Goal: Task Accomplishment & Management: Manage account settings

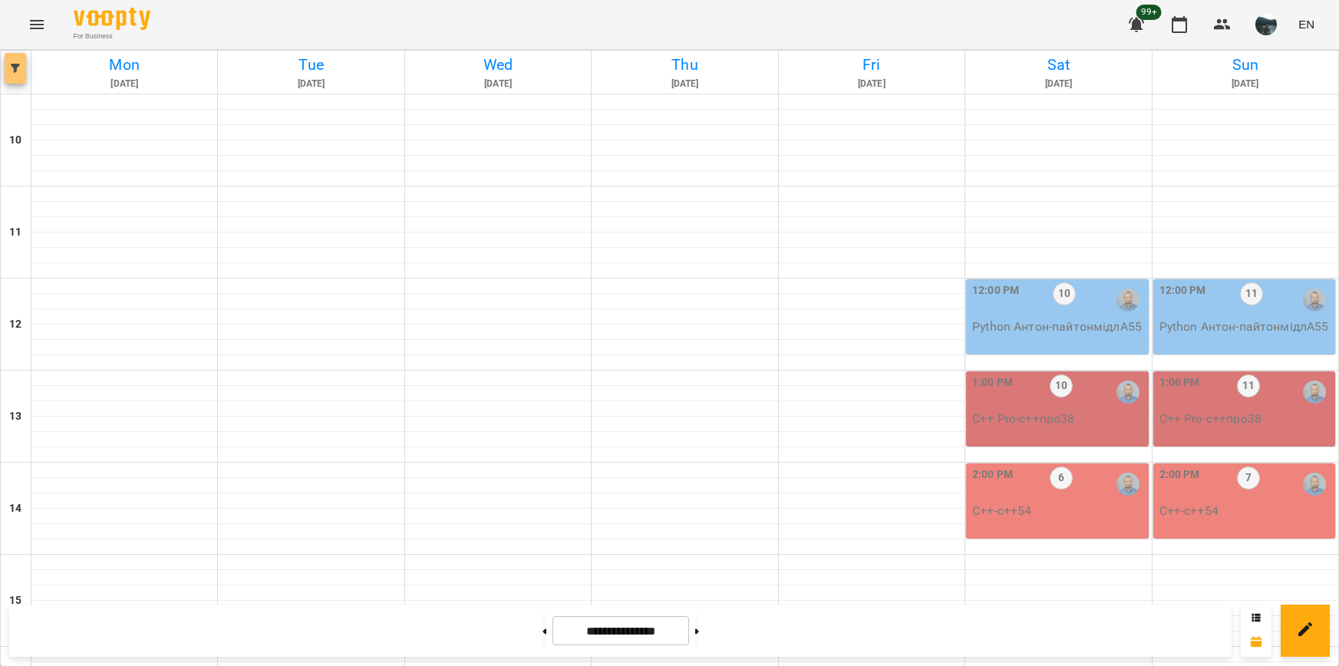
click at [15, 58] on button "button" at bounding box center [15, 68] width 21 height 31
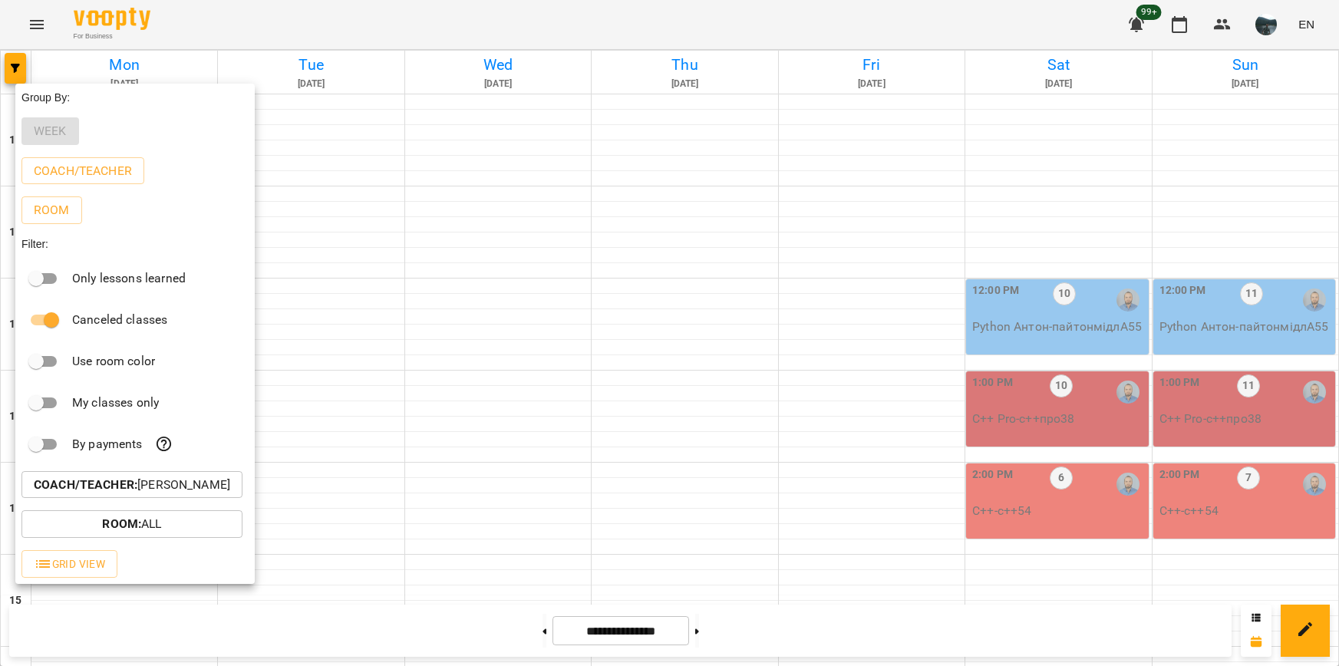
click at [140, 491] on p "Coach/Teacher : [PERSON_NAME]" at bounding box center [132, 485] width 196 height 18
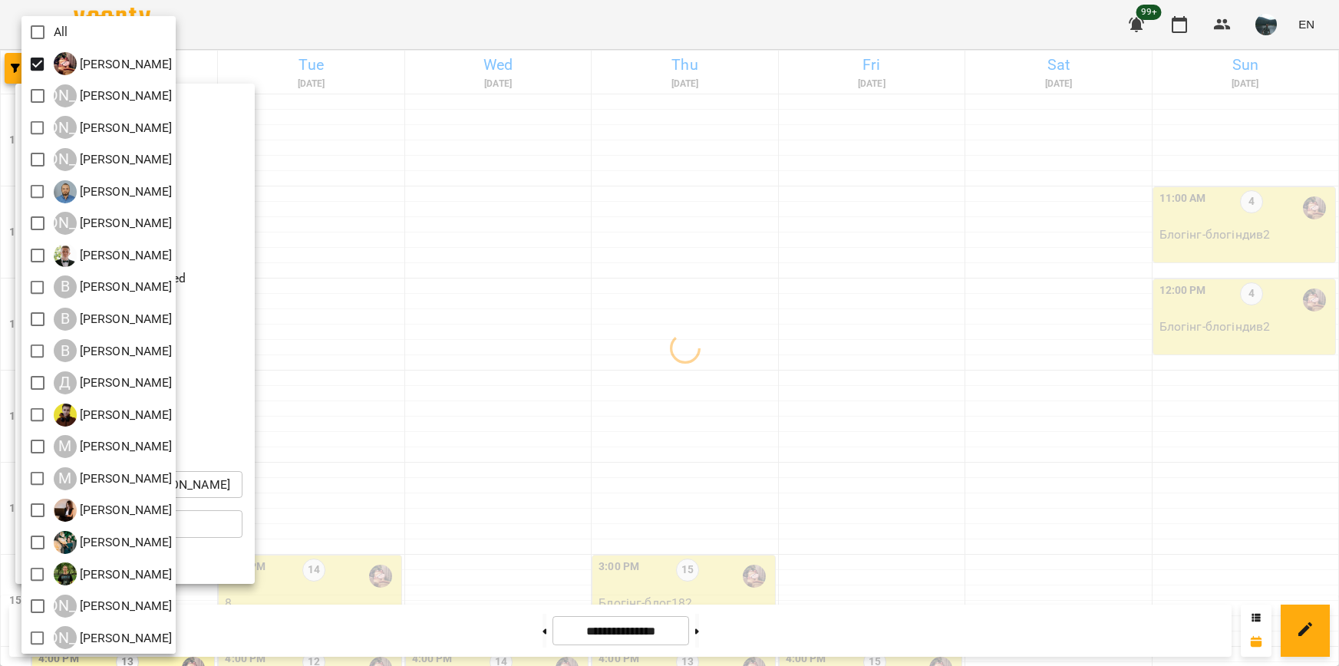
click at [806, 269] on div at bounding box center [669, 333] width 1339 height 666
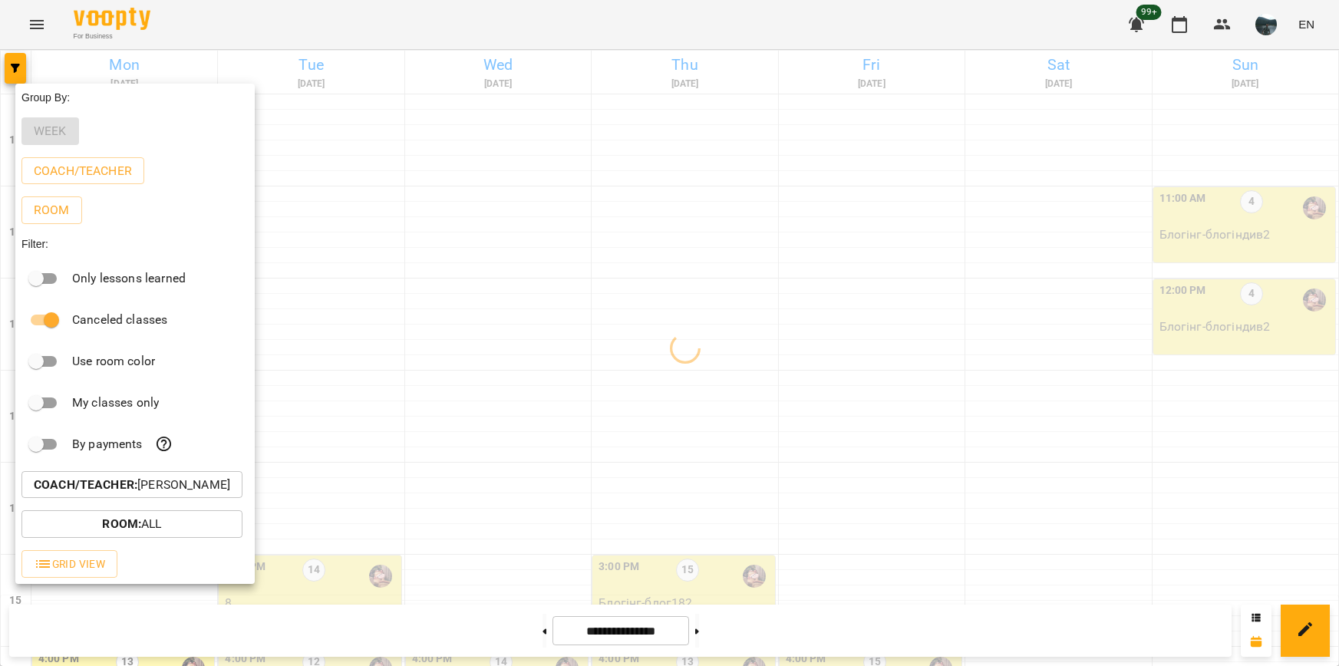
click at [806, 269] on div at bounding box center [669, 333] width 1339 height 666
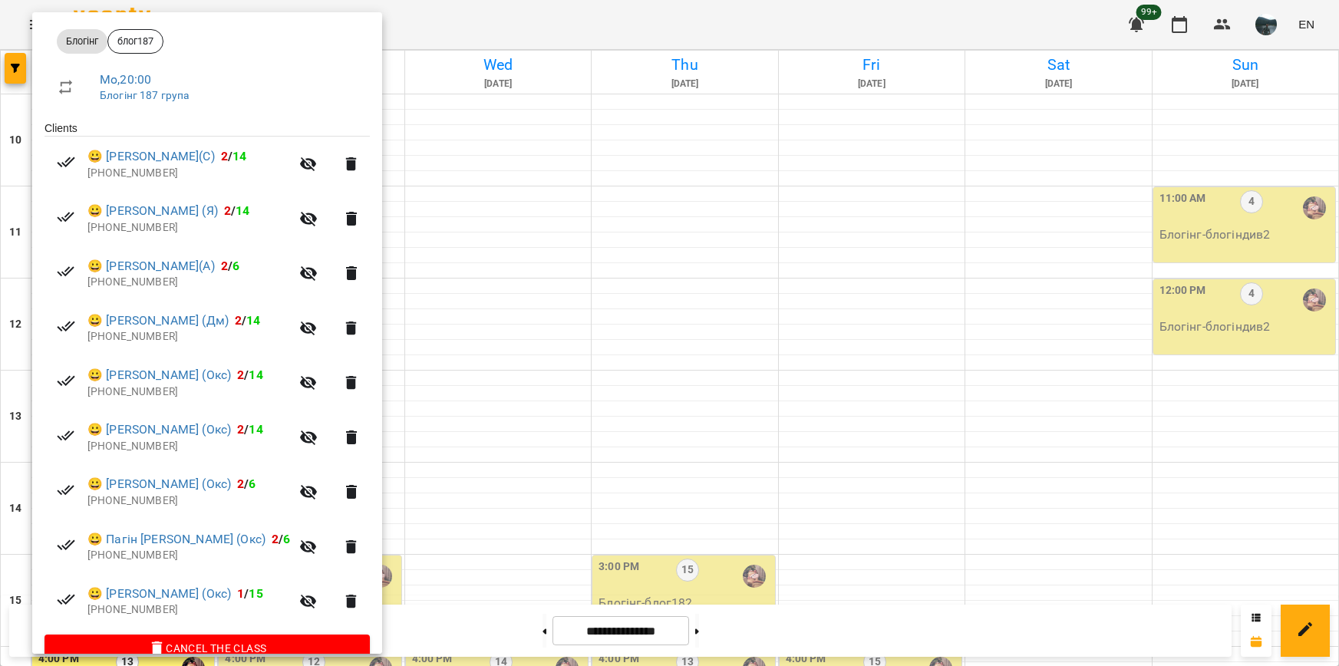
scroll to position [250, 0]
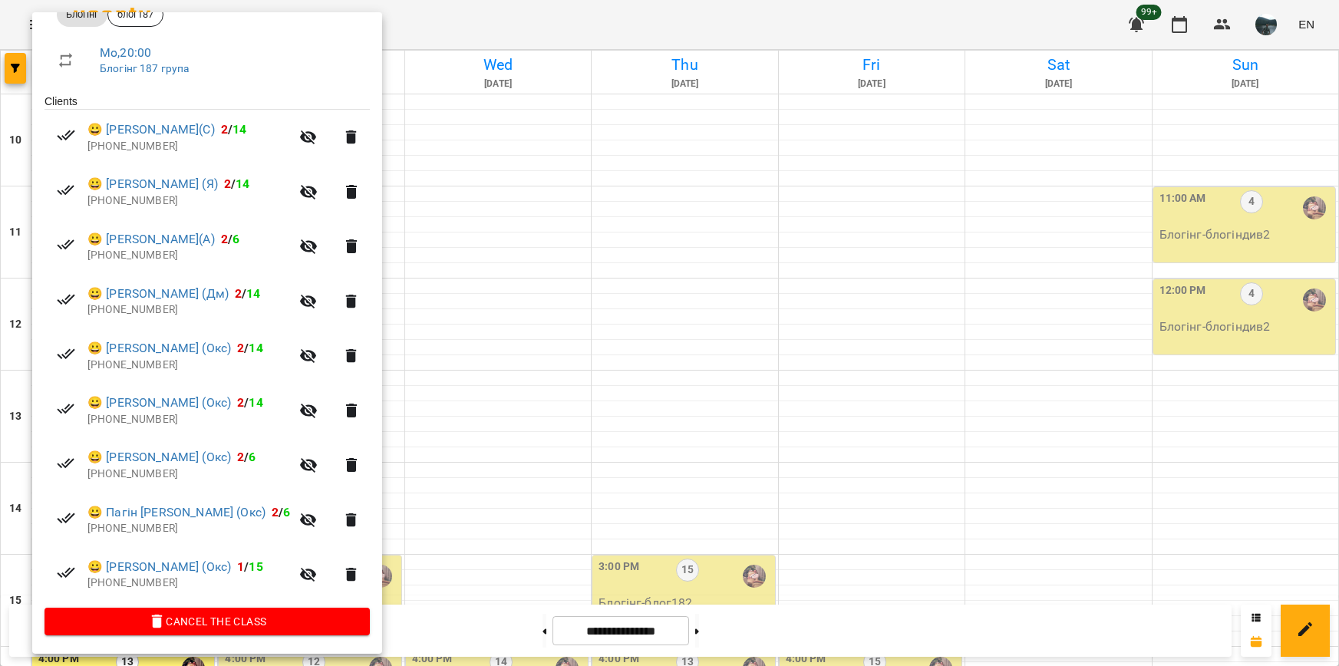
click at [519, 596] on div at bounding box center [669, 333] width 1339 height 666
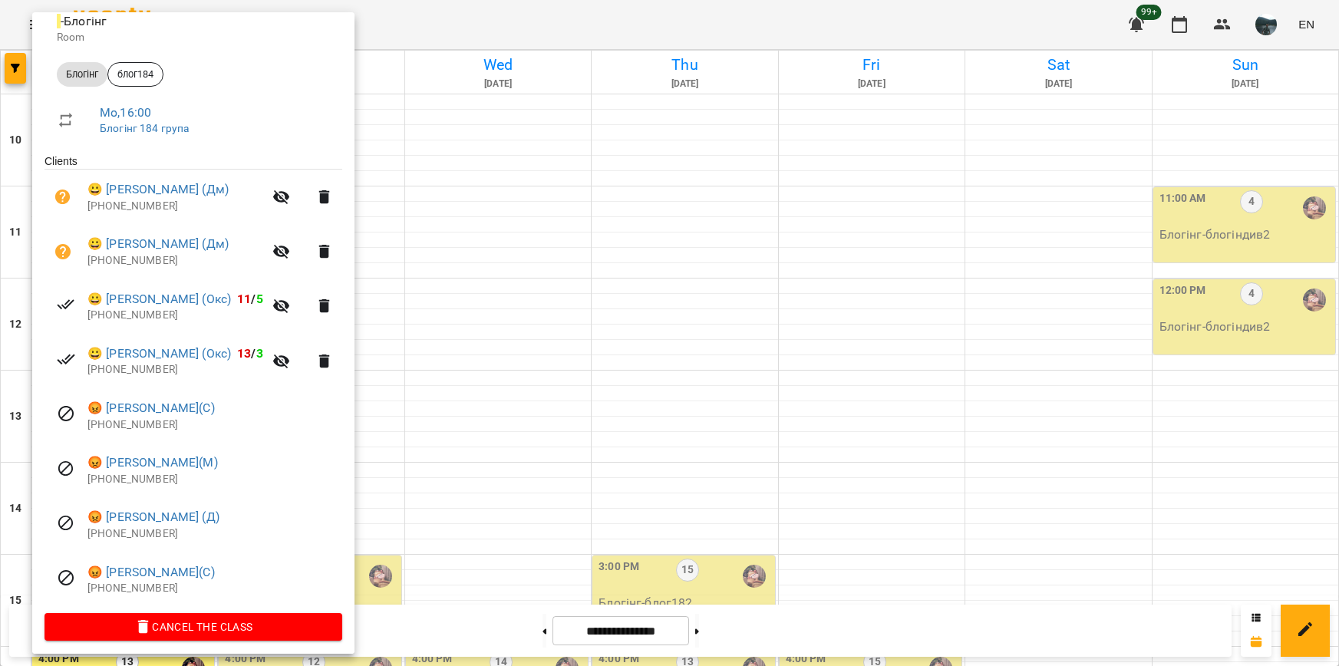
scroll to position [196, 0]
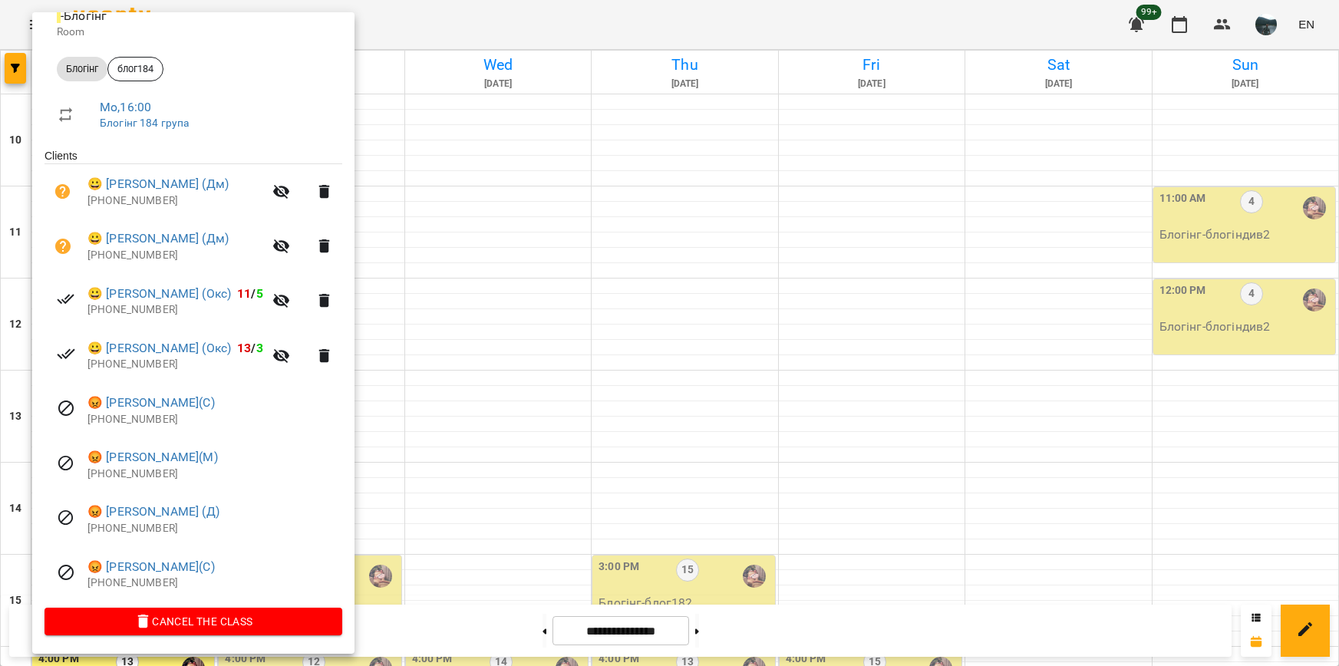
click at [496, 579] on div at bounding box center [669, 333] width 1339 height 666
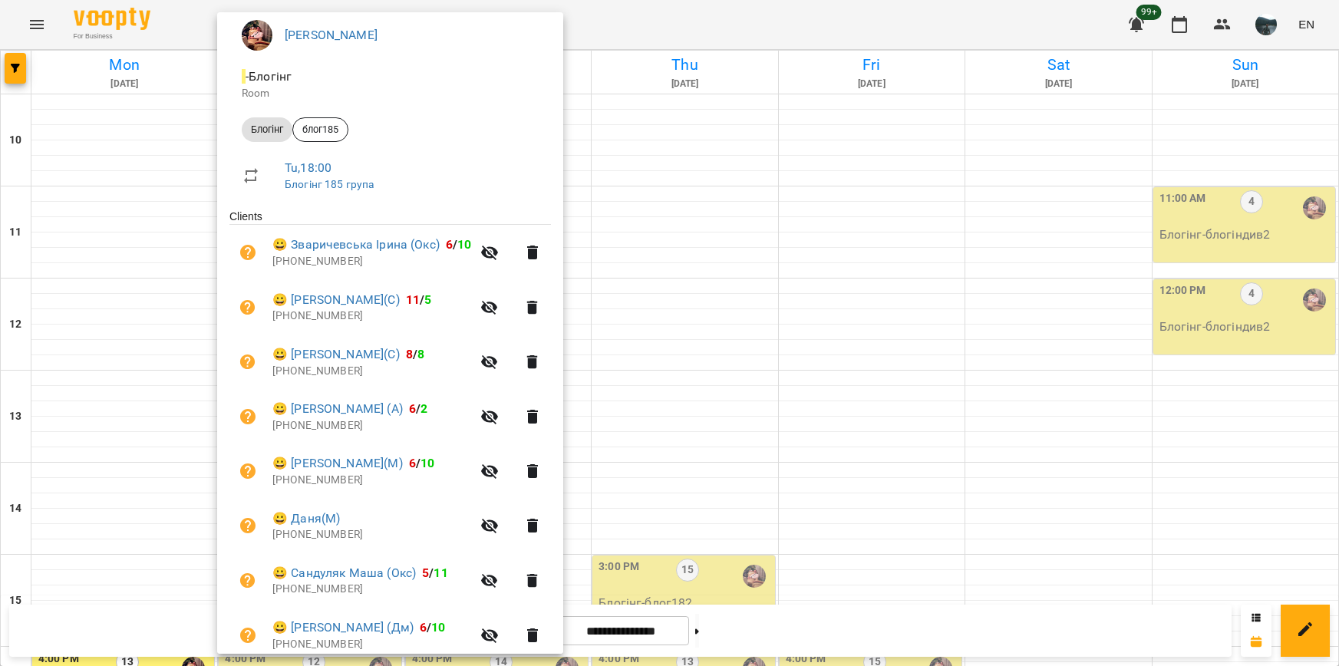
scroll to position [97, 0]
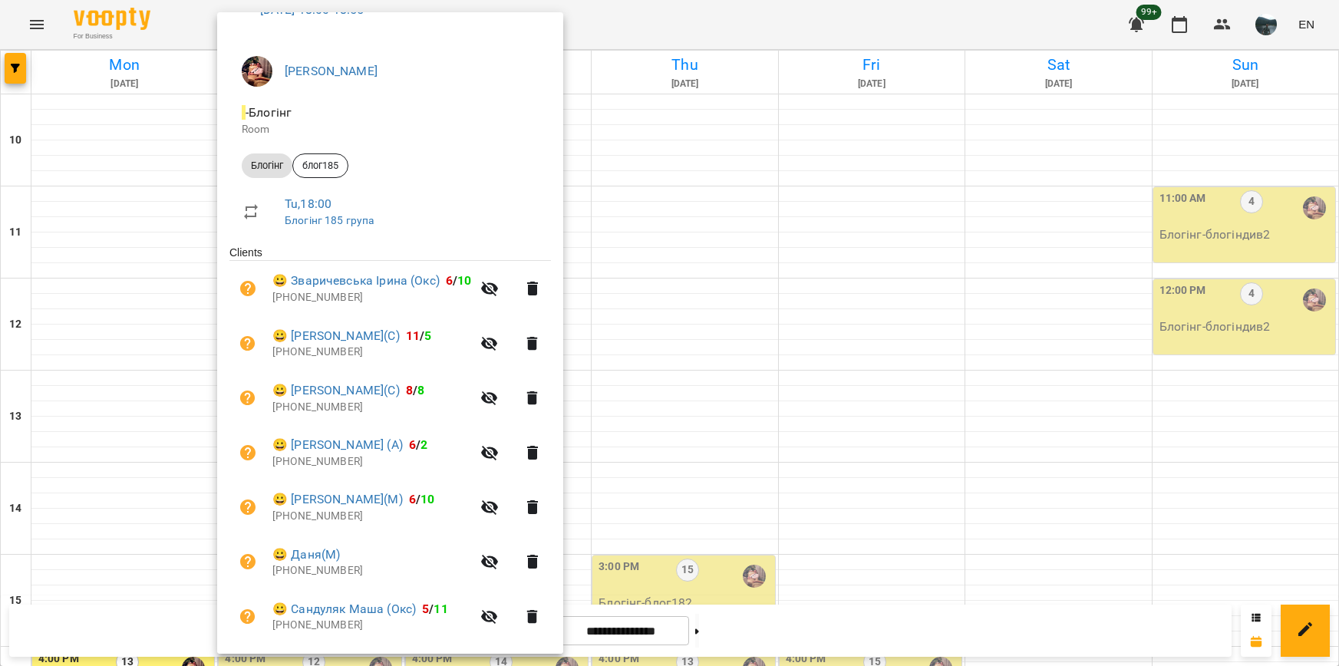
click at [798, 325] on div at bounding box center [669, 333] width 1339 height 666
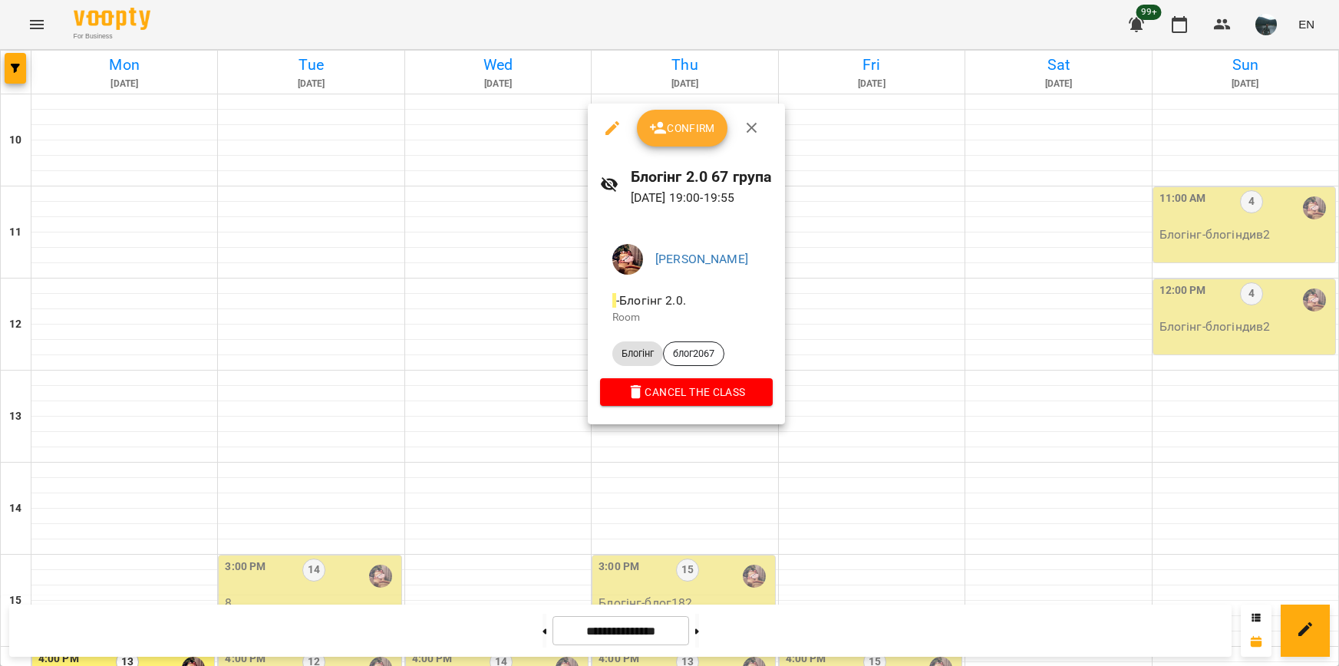
click at [948, 337] on div at bounding box center [669, 333] width 1339 height 666
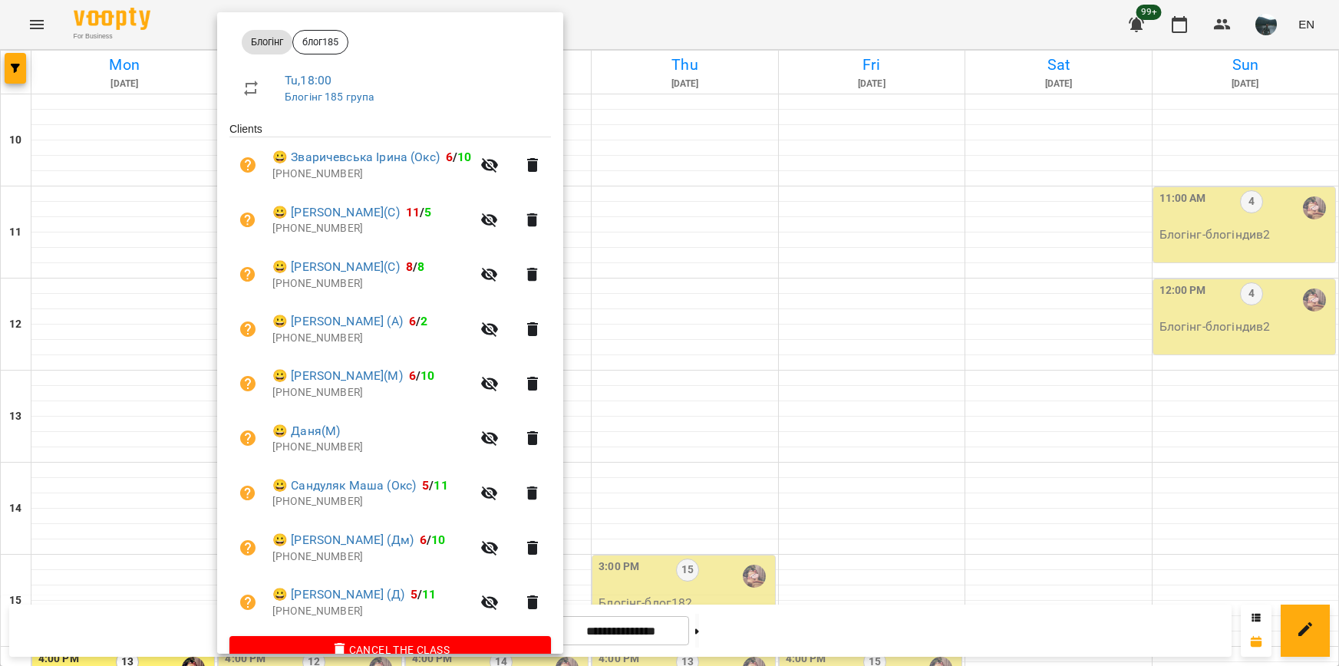
scroll to position [250, 0]
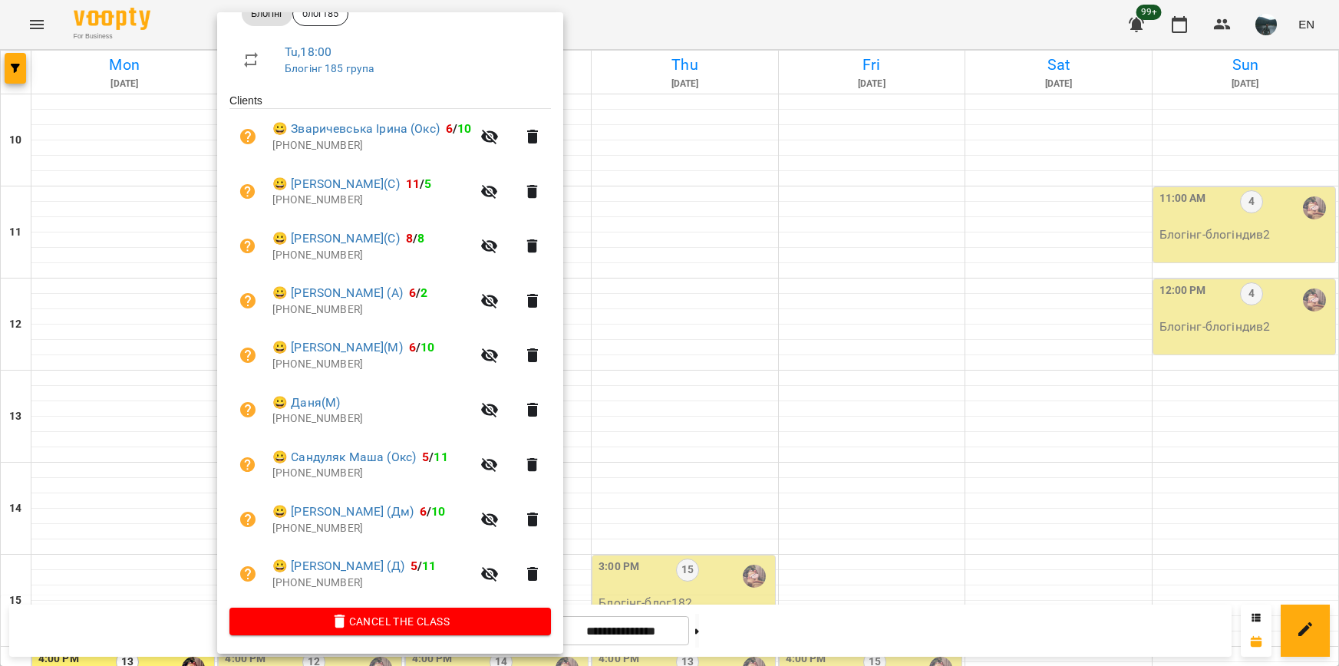
click at [838, 355] on div at bounding box center [669, 333] width 1339 height 666
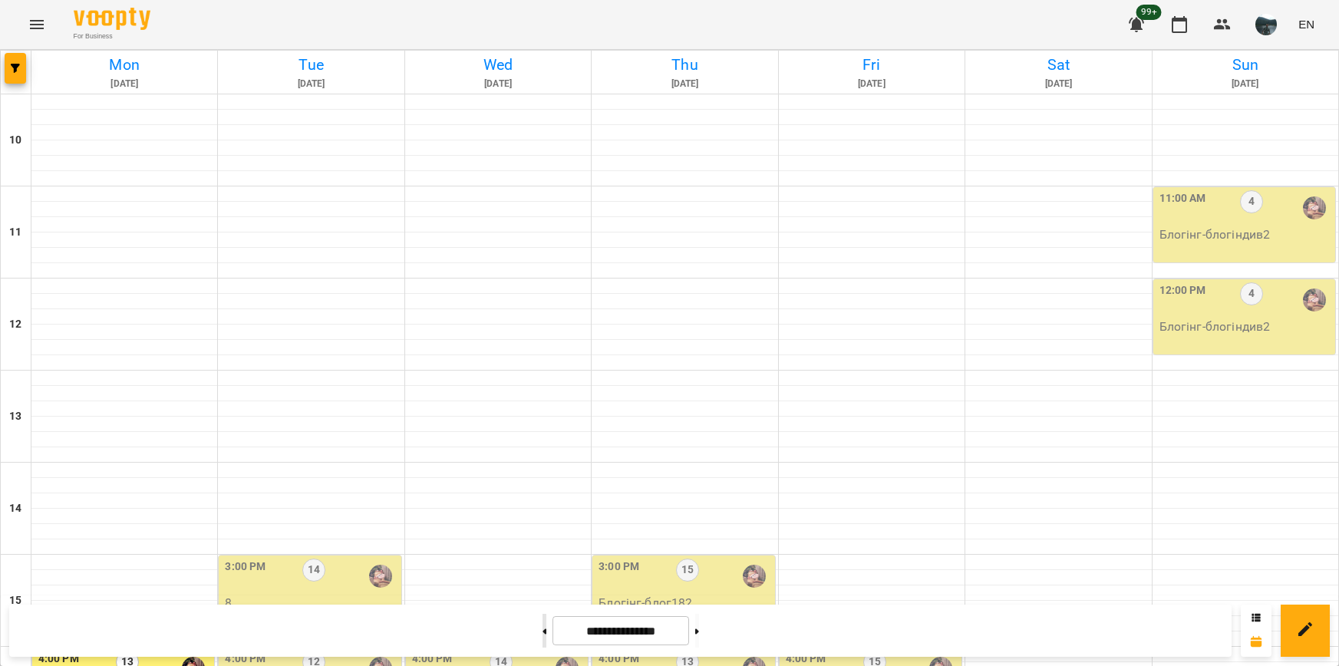
click at [542, 630] on button at bounding box center [544, 631] width 4 height 34
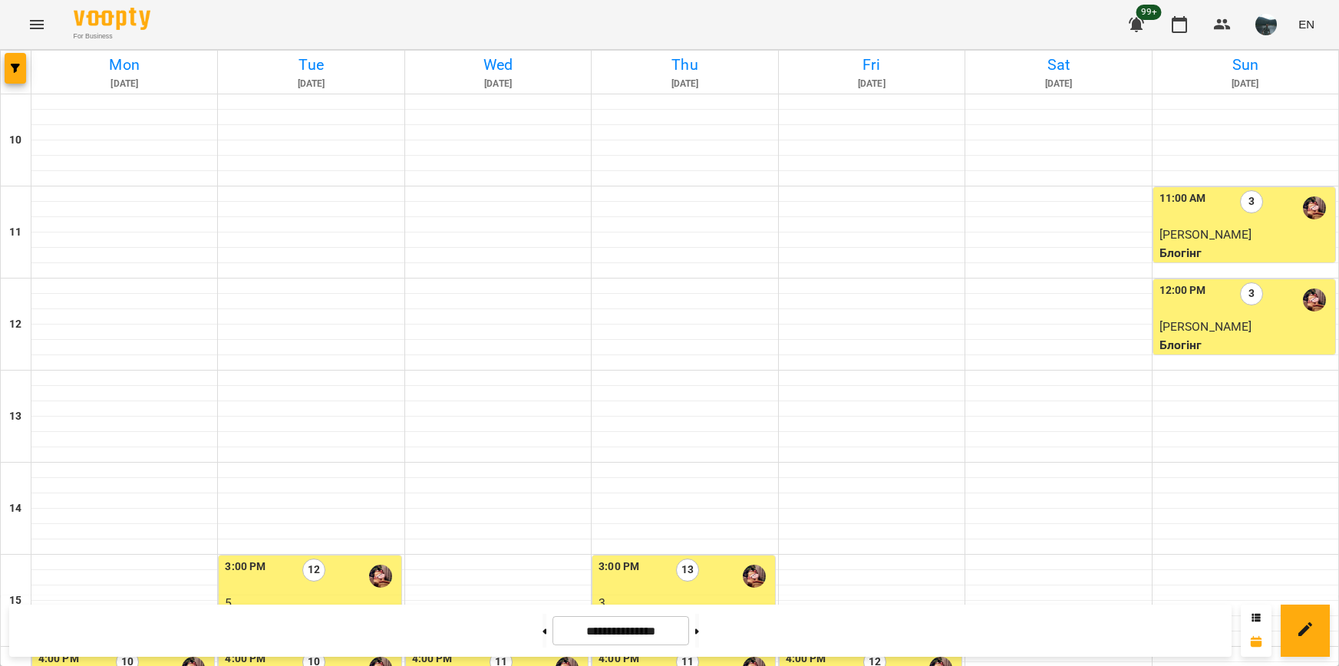
scroll to position [537, 0]
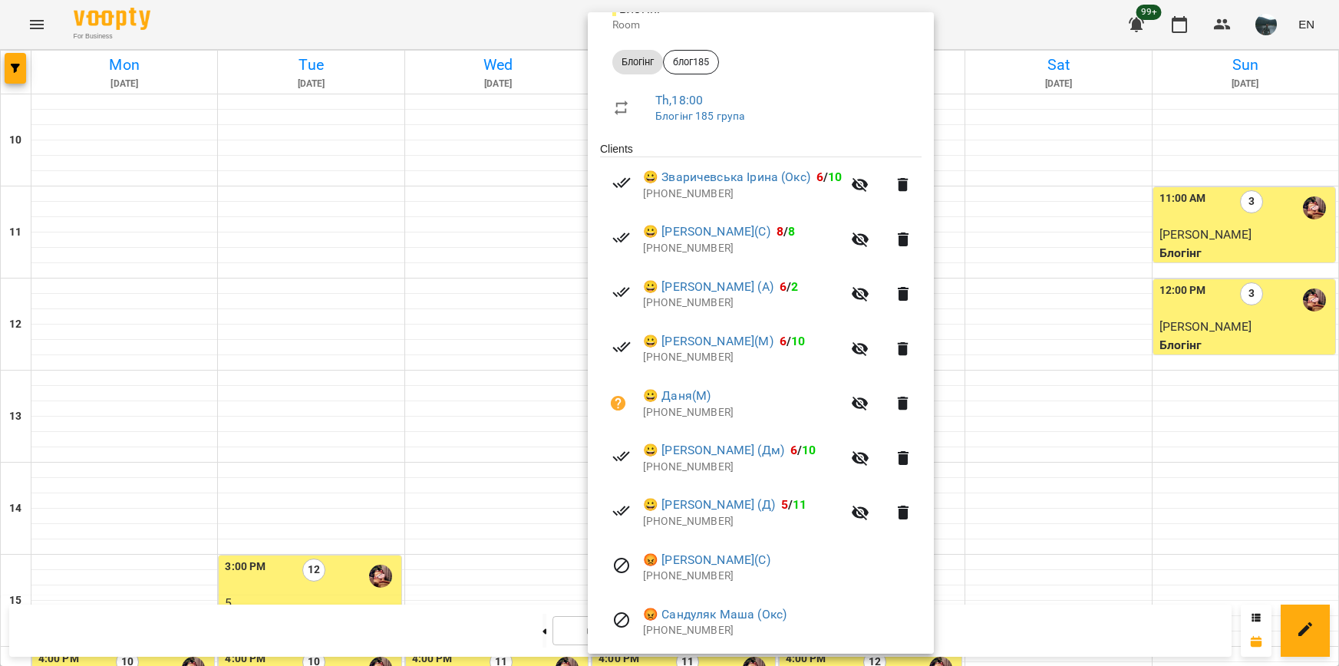
scroll to position [230, 0]
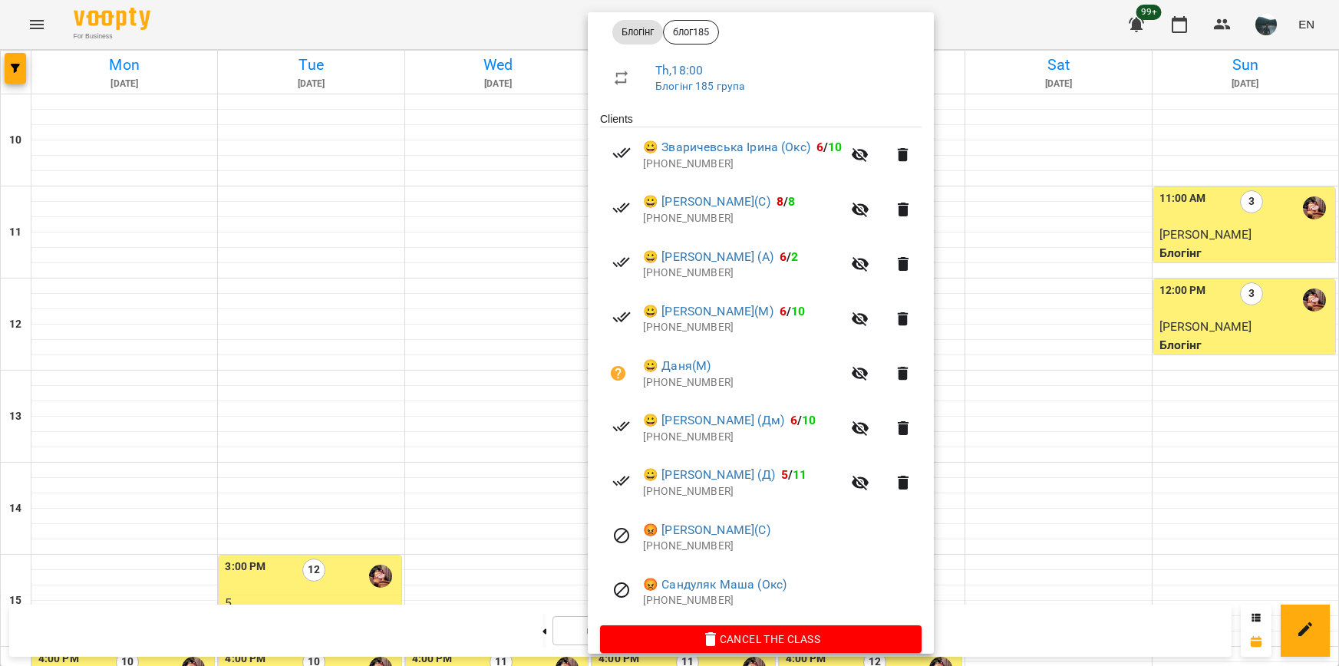
click at [1011, 469] on div at bounding box center [669, 333] width 1339 height 666
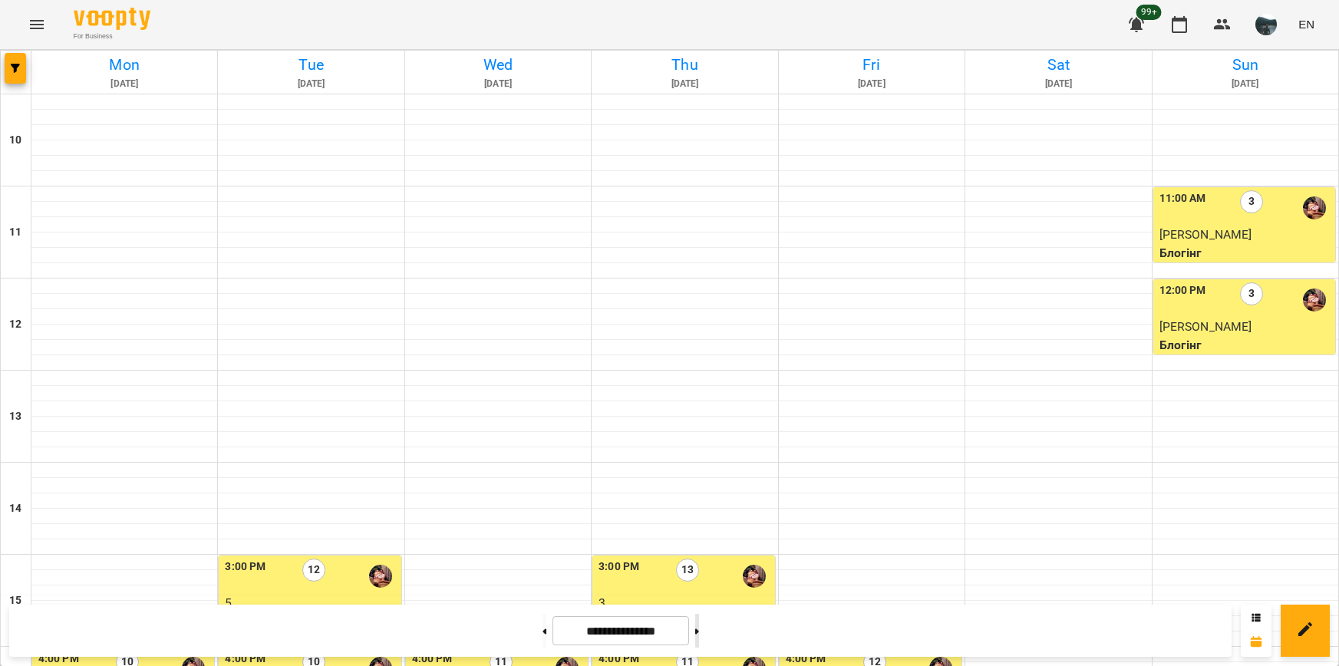
click at [699, 630] on icon at bounding box center [697, 631] width 4 height 6
type input "**********"
